Goal: Use online tool/utility: Utilize a website feature to perform a specific function

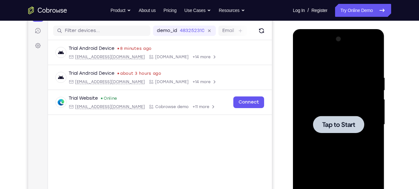
scroll to position [79, 0]
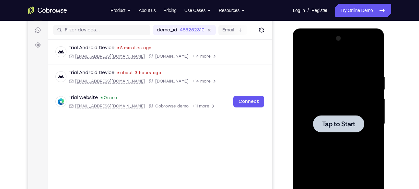
click at [322, 125] on span "Tap to Start" at bounding box center [338, 124] width 33 height 6
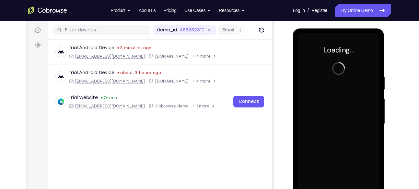
scroll to position [146, 0]
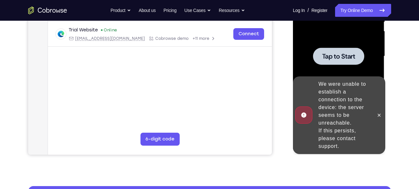
click at [325, 60] on span "Tap to Start" at bounding box center [338, 56] width 33 height 6
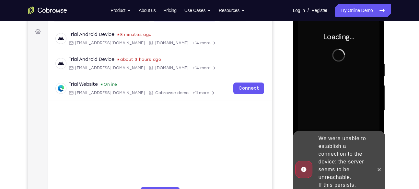
scroll to position [91, 0]
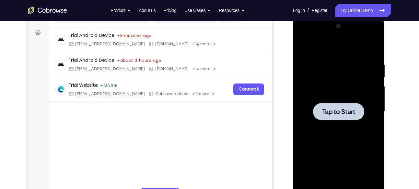
click at [340, 108] on span "Tap to Start" at bounding box center [338, 111] width 33 height 6
click at [351, 102] on div at bounding box center [339, 111] width 82 height 181
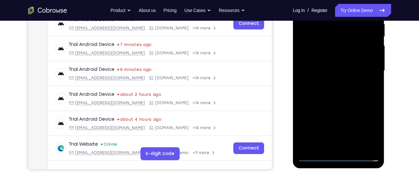
scroll to position [132, 0]
click at [340, 155] on div at bounding box center [339, 70] width 82 height 181
click at [370, 133] on div at bounding box center [339, 70] width 82 height 181
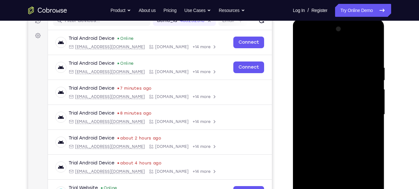
scroll to position [87, 0]
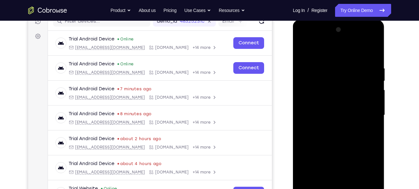
click at [312, 41] on div at bounding box center [339, 115] width 82 height 181
click at [367, 114] on div at bounding box center [339, 115] width 82 height 181
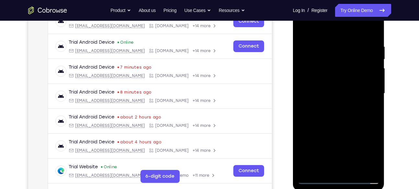
scroll to position [109, 0]
click at [331, 101] on div at bounding box center [339, 93] width 82 height 181
click at [323, 92] on div at bounding box center [339, 93] width 82 height 181
click at [328, 83] on div at bounding box center [339, 93] width 82 height 181
click at [375, 168] on div at bounding box center [339, 93] width 82 height 181
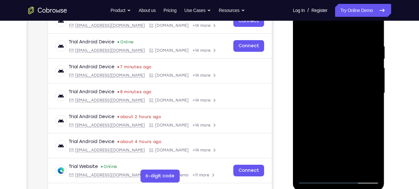
click at [325, 90] on div at bounding box center [339, 93] width 82 height 181
click at [324, 88] on div at bounding box center [339, 93] width 82 height 181
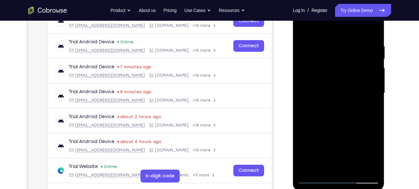
click at [324, 88] on div at bounding box center [339, 93] width 82 height 181
click at [343, 108] on div at bounding box center [339, 93] width 82 height 181
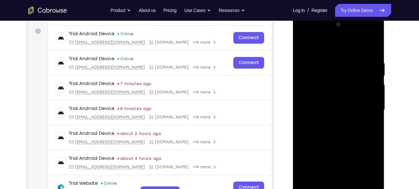
scroll to position [91, 0]
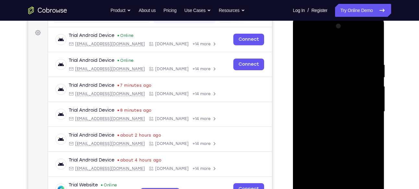
click at [373, 57] on div at bounding box center [339, 111] width 82 height 181
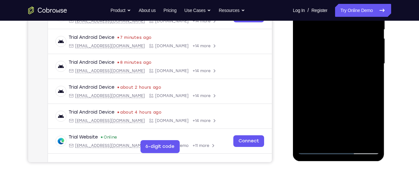
scroll to position [141, 0]
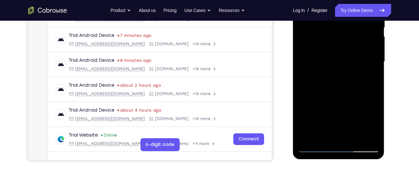
click at [354, 136] on div at bounding box center [339, 61] width 82 height 181
click at [341, 94] on div at bounding box center [339, 61] width 82 height 181
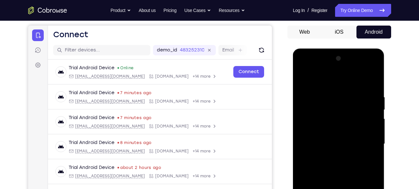
scroll to position [58, 0]
click at [367, 80] on div at bounding box center [339, 144] width 82 height 181
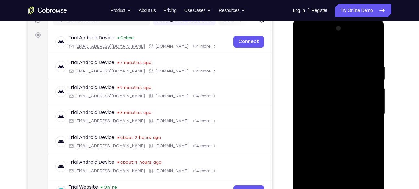
scroll to position [87, 0]
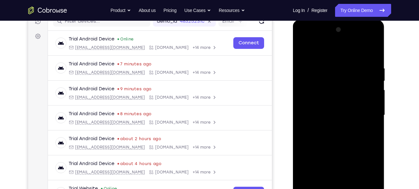
click at [304, 49] on div at bounding box center [339, 115] width 82 height 181
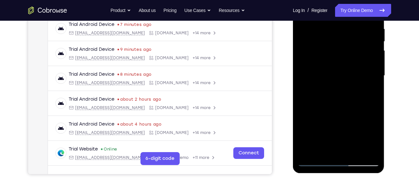
scroll to position [127, 0]
click at [326, 99] on div at bounding box center [339, 75] width 82 height 181
drag, startPoint x: 326, startPoint y: 59, endPoint x: 326, endPoint y: 99, distance: 39.8
click at [326, 99] on div at bounding box center [339, 75] width 82 height 181
drag, startPoint x: 326, startPoint y: 99, endPoint x: 336, endPoint y: 62, distance: 38.3
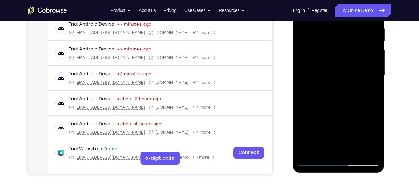
click at [336, 62] on div at bounding box center [339, 75] width 82 height 181
drag, startPoint x: 326, startPoint y: 110, endPoint x: 335, endPoint y: 70, distance: 41.0
click at [335, 70] on div at bounding box center [339, 75] width 82 height 181
drag, startPoint x: 332, startPoint y: 108, endPoint x: 343, endPoint y: 65, distance: 44.4
click at [343, 65] on div at bounding box center [339, 75] width 82 height 181
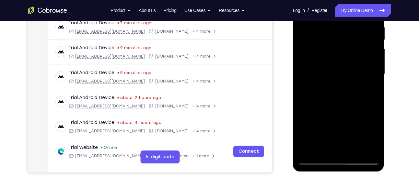
scroll to position [128, 0]
drag, startPoint x: 359, startPoint y: 103, endPoint x: 359, endPoint y: 61, distance: 41.8
drag, startPoint x: 359, startPoint y: 61, endPoint x: 314, endPoint y: 102, distance: 60.8
click at [314, 102] on div at bounding box center [339, 74] width 82 height 181
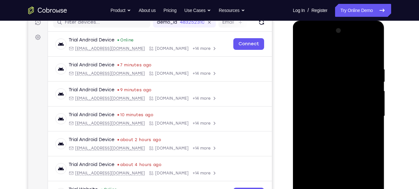
scroll to position [86, 0]
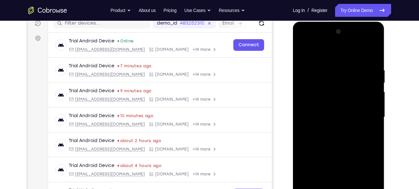
click at [304, 53] on div at bounding box center [339, 117] width 82 height 181
drag, startPoint x: 329, startPoint y: 117, endPoint x: 338, endPoint y: 40, distance: 77.0
click at [338, 40] on div at bounding box center [339, 117] width 82 height 181
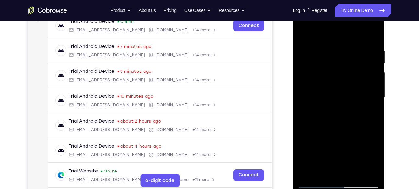
scroll to position [105, 0]
drag, startPoint x: 344, startPoint y: 117, endPoint x: 347, endPoint y: 77, distance: 40.2
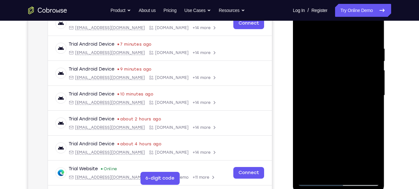
drag, startPoint x: 344, startPoint y: 124, endPoint x: 346, endPoint y: 76, distance: 48.6
click at [346, 76] on div at bounding box center [339, 95] width 82 height 181
drag, startPoint x: 347, startPoint y: 119, endPoint x: 350, endPoint y: 98, distance: 20.8
click at [350, 98] on div at bounding box center [339, 95] width 82 height 181
drag, startPoint x: 354, startPoint y: 138, endPoint x: 356, endPoint y: 90, distance: 48.3
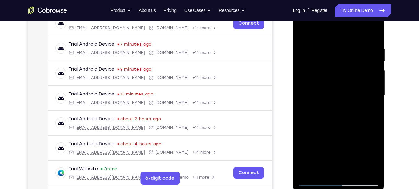
click at [356, 90] on div at bounding box center [339, 95] width 82 height 181
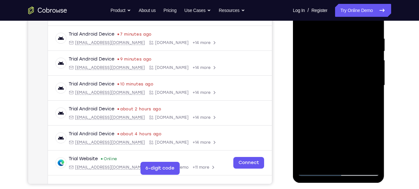
click at [337, 96] on div at bounding box center [339, 85] width 82 height 181
click at [373, 72] on div at bounding box center [339, 85] width 82 height 181
drag, startPoint x: 339, startPoint y: 108, endPoint x: 340, endPoint y: 48, distance: 59.3
click at [340, 48] on div at bounding box center [339, 85] width 82 height 181
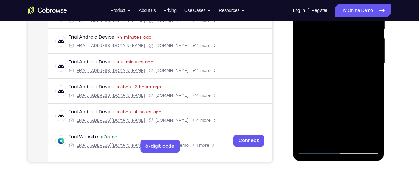
scroll to position [140, 0]
drag, startPoint x: 340, startPoint y: 84, endPoint x: 342, endPoint y: 40, distance: 44.7
click at [342, 40] on div at bounding box center [339, 62] width 82 height 181
drag, startPoint x: 342, startPoint y: 89, endPoint x: 346, endPoint y: 36, distance: 53.2
drag, startPoint x: 346, startPoint y: 36, endPoint x: 311, endPoint y: 62, distance: 43.3
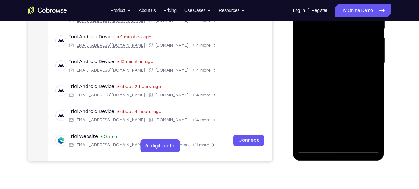
click at [311, 62] on div at bounding box center [339, 62] width 82 height 181
drag, startPoint x: 346, startPoint y: 101, endPoint x: 348, endPoint y: 77, distance: 24.4
click at [348, 77] on div at bounding box center [339, 62] width 82 height 181
drag, startPoint x: 355, startPoint y: 107, endPoint x: 351, endPoint y: 55, distance: 52.0
click at [351, 55] on div at bounding box center [339, 62] width 82 height 181
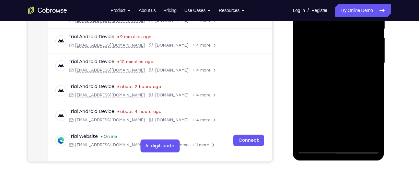
scroll to position [142, 0]
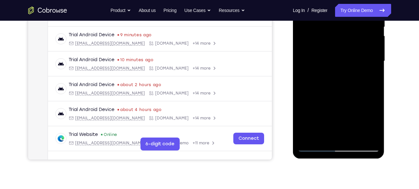
drag, startPoint x: 342, startPoint y: 119, endPoint x: 349, endPoint y: 84, distance: 35.0
click at [349, 84] on div at bounding box center [339, 61] width 82 height 181
drag, startPoint x: 350, startPoint y: 106, endPoint x: 355, endPoint y: 84, distance: 22.9
click at [355, 84] on div at bounding box center [339, 61] width 82 height 181
drag, startPoint x: 350, startPoint y: 94, endPoint x: 351, endPoint y: 82, distance: 11.7
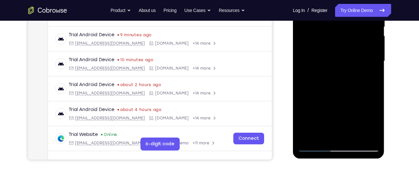
click at [351, 82] on div at bounding box center [339, 61] width 82 height 181
drag, startPoint x: 332, startPoint y: 102, endPoint x: 345, endPoint y: 56, distance: 48.5
click at [345, 56] on div at bounding box center [339, 61] width 82 height 181
drag, startPoint x: 352, startPoint y: 101, endPoint x: 356, endPoint y: 62, distance: 40.1
click at [356, 62] on div at bounding box center [339, 61] width 82 height 181
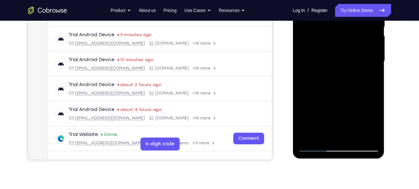
scroll to position [143, 0]
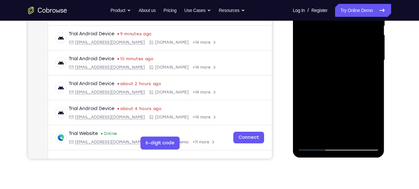
drag, startPoint x: 347, startPoint y: 91, endPoint x: 354, endPoint y: 67, distance: 25.1
click at [354, 67] on div at bounding box center [339, 60] width 82 height 181
drag, startPoint x: 337, startPoint y: 90, endPoint x: 348, endPoint y: 49, distance: 43.2
click at [348, 49] on div at bounding box center [339, 60] width 82 height 181
drag, startPoint x: 343, startPoint y: 101, endPoint x: 350, endPoint y: 46, distance: 55.8
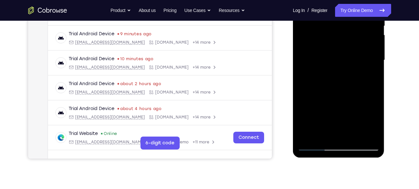
click at [350, 46] on div at bounding box center [339, 60] width 82 height 181
drag, startPoint x: 340, startPoint y: 94, endPoint x: 347, endPoint y: 66, distance: 29.3
click at [347, 66] on div at bounding box center [339, 60] width 82 height 181
drag, startPoint x: 348, startPoint y: 97, endPoint x: 355, endPoint y: 49, distance: 48.5
drag, startPoint x: 355, startPoint y: 49, endPoint x: 321, endPoint y: 71, distance: 40.3
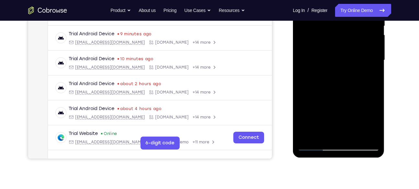
click at [321, 71] on div at bounding box center [339, 60] width 82 height 181
drag, startPoint x: 343, startPoint y: 98, endPoint x: 350, endPoint y: 61, distance: 38.0
click at [350, 61] on div at bounding box center [339, 60] width 82 height 181
drag, startPoint x: 338, startPoint y: 112, endPoint x: 350, endPoint y: 61, distance: 52.6
click at [350, 61] on div at bounding box center [339, 60] width 82 height 181
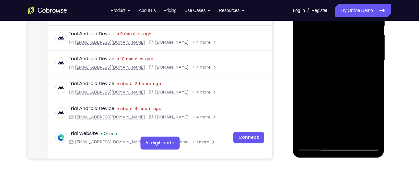
drag, startPoint x: 339, startPoint y: 110, endPoint x: 348, endPoint y: 66, distance: 44.2
drag, startPoint x: 348, startPoint y: 66, endPoint x: 349, endPoint y: 44, distance: 22.7
click at [349, 44] on div at bounding box center [339, 60] width 82 height 181
drag, startPoint x: 336, startPoint y: 91, endPoint x: 345, endPoint y: 63, distance: 29.0
click at [345, 63] on div at bounding box center [339, 60] width 82 height 181
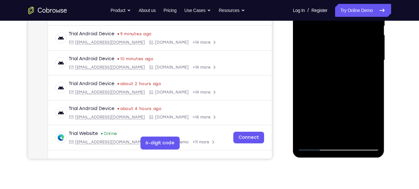
drag, startPoint x: 338, startPoint y: 89, endPoint x: 350, endPoint y: 39, distance: 51.8
click at [350, 39] on div at bounding box center [339, 60] width 82 height 181
drag, startPoint x: 340, startPoint y: 99, endPoint x: 351, endPoint y: 59, distance: 42.2
click at [351, 59] on div at bounding box center [339, 60] width 82 height 181
drag, startPoint x: 339, startPoint y: 101, endPoint x: 350, endPoint y: 63, distance: 39.3
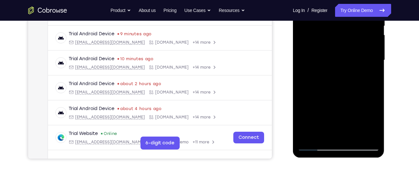
click at [350, 63] on div at bounding box center [339, 60] width 82 height 181
drag, startPoint x: 343, startPoint y: 103, endPoint x: 353, endPoint y: 61, distance: 42.7
click at [353, 61] on div at bounding box center [339, 60] width 82 height 181
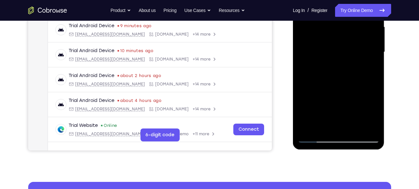
drag, startPoint x: 339, startPoint y: 99, endPoint x: 348, endPoint y: 63, distance: 37.4
click at [348, 63] on div at bounding box center [339, 51] width 82 height 181
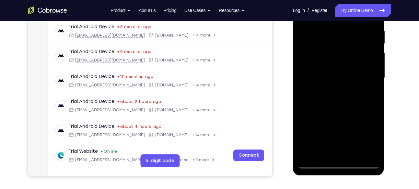
scroll to position [124, 0]
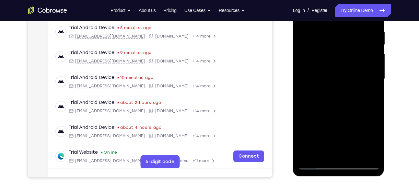
drag, startPoint x: 345, startPoint y: 101, endPoint x: 356, endPoint y: 50, distance: 52.9
click at [356, 50] on div at bounding box center [339, 78] width 82 height 181
drag, startPoint x: 344, startPoint y: 91, endPoint x: 354, endPoint y: 47, distance: 45.1
click at [354, 47] on div at bounding box center [339, 78] width 82 height 181
drag, startPoint x: 351, startPoint y: 107, endPoint x: 355, endPoint y: 60, distance: 46.9
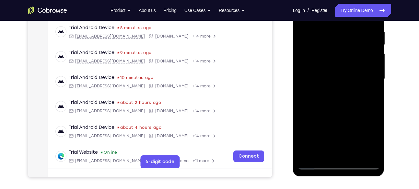
drag, startPoint x: 355, startPoint y: 60, endPoint x: 347, endPoint y: 46, distance: 16.7
click at [347, 46] on div at bounding box center [339, 78] width 82 height 181
drag, startPoint x: 338, startPoint y: 87, endPoint x: 344, endPoint y: 67, distance: 21.2
drag, startPoint x: 344, startPoint y: 67, endPoint x: 359, endPoint y: 63, distance: 15.7
click at [359, 63] on div at bounding box center [339, 78] width 82 height 181
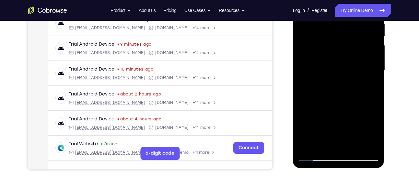
scroll to position [133, 0]
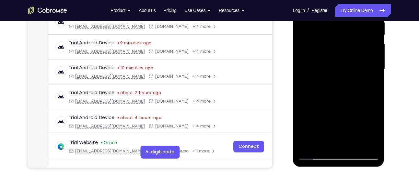
drag, startPoint x: 349, startPoint y: 115, endPoint x: 363, endPoint y: 66, distance: 51.0
click at [363, 66] on div at bounding box center [339, 69] width 82 height 181
drag, startPoint x: 324, startPoint y: 123, endPoint x: 334, endPoint y: 80, distance: 43.6
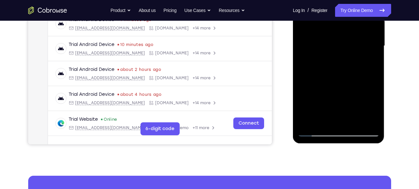
scroll to position [161, 0]
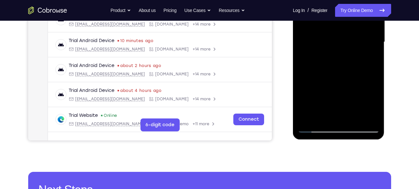
click at [308, 119] on div at bounding box center [339, 41] width 82 height 181
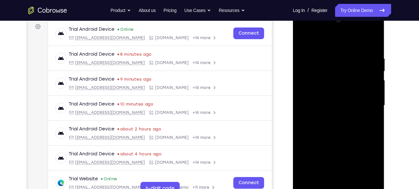
scroll to position [93, 0]
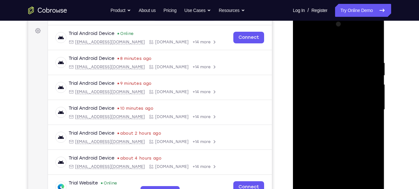
click at [324, 62] on div at bounding box center [339, 109] width 82 height 181
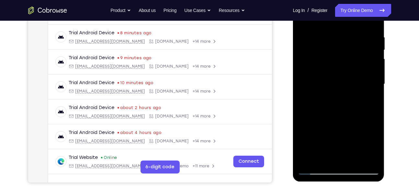
scroll to position [119, 0]
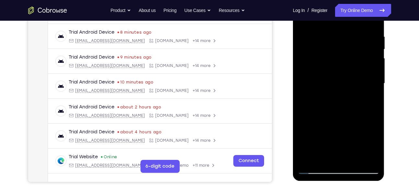
click at [359, 73] on div at bounding box center [339, 83] width 82 height 181
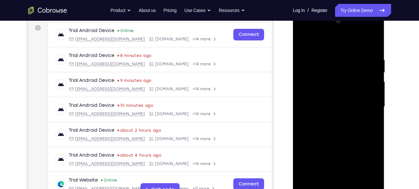
scroll to position [81, 0]
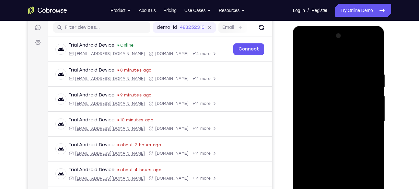
click at [374, 83] on div at bounding box center [339, 121] width 82 height 181
click at [371, 83] on div at bounding box center [339, 121] width 82 height 181
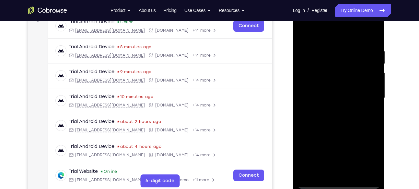
scroll to position [105, 0]
click at [371, 83] on div at bounding box center [339, 97] width 82 height 181
click at [373, 73] on div at bounding box center [339, 97] width 82 height 181
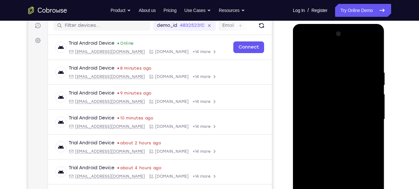
scroll to position [83, 0]
click at [368, 80] on div at bounding box center [339, 119] width 82 height 181
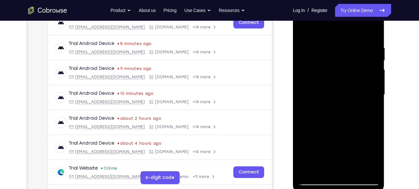
scroll to position [108, 0]
click at [372, 84] on div at bounding box center [339, 94] width 82 height 181
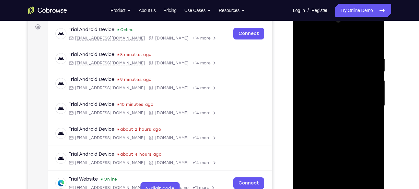
scroll to position [98, 0]
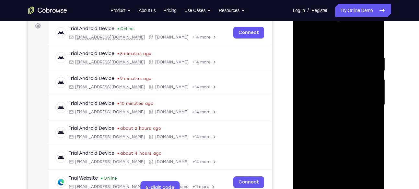
click at [370, 90] on div at bounding box center [339, 104] width 82 height 181
click at [370, 86] on div at bounding box center [339, 104] width 82 height 181
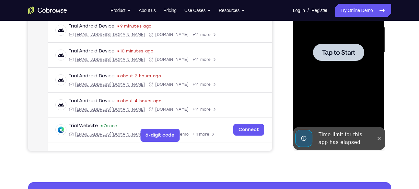
scroll to position [151, 0]
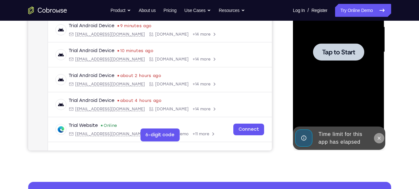
click at [378, 139] on icon at bounding box center [378, 138] width 5 height 5
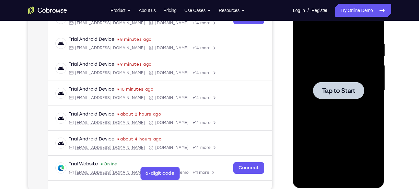
scroll to position [111, 0]
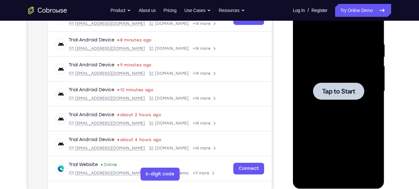
click at [337, 92] on span "Tap to Start" at bounding box center [338, 91] width 33 height 6
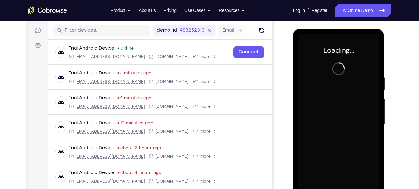
scroll to position [78, 0]
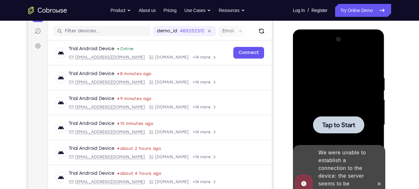
click at [336, 111] on div at bounding box center [339, 124] width 82 height 181
